Goal: Go to known website: Access a specific website the user already knows

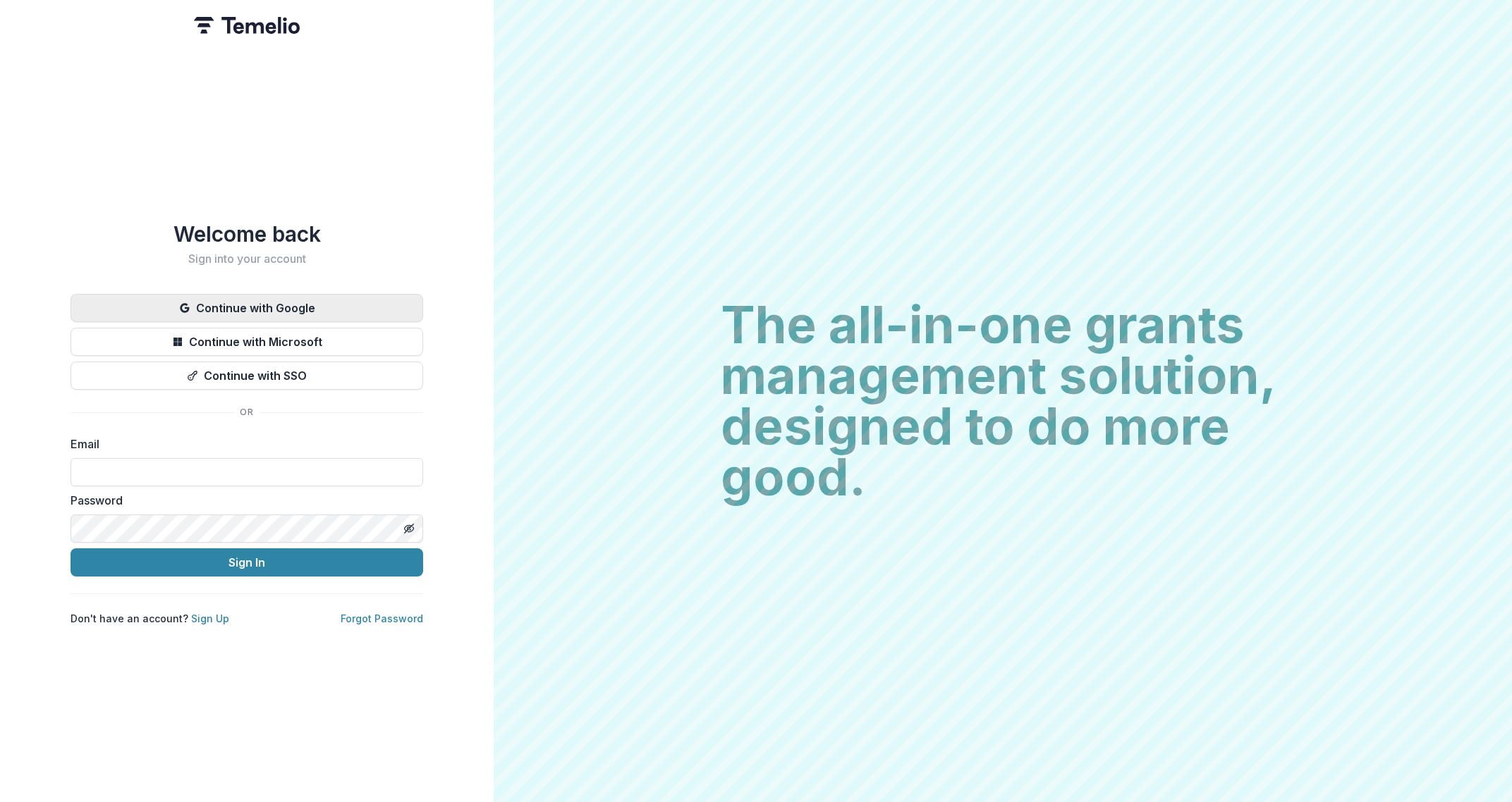
click at [248, 307] on button "Continue with Google" at bounding box center [247, 307] width 352 height 28
